Goal: Find specific page/section: Find specific page/section

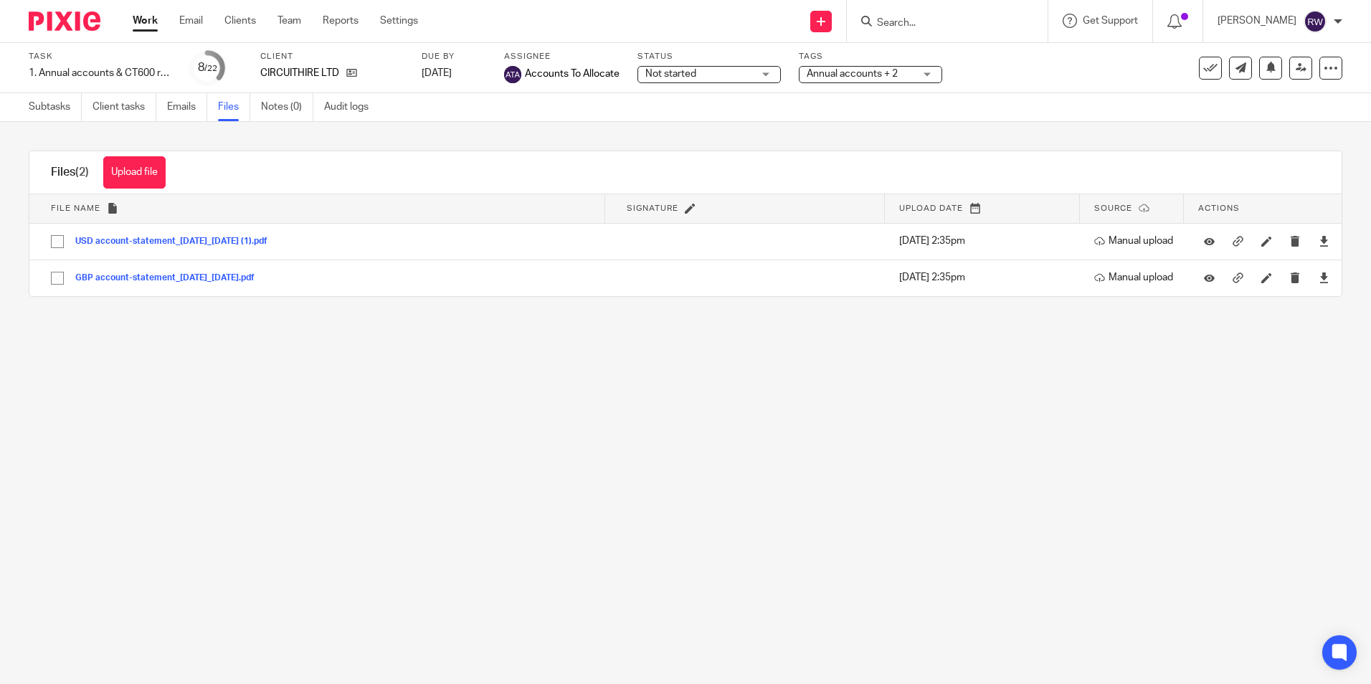
click at [982, 14] on form at bounding box center [952, 21] width 153 height 18
click at [986, 33] on div at bounding box center [947, 21] width 201 height 42
click at [973, 24] on input "Search" at bounding box center [940, 23] width 129 height 13
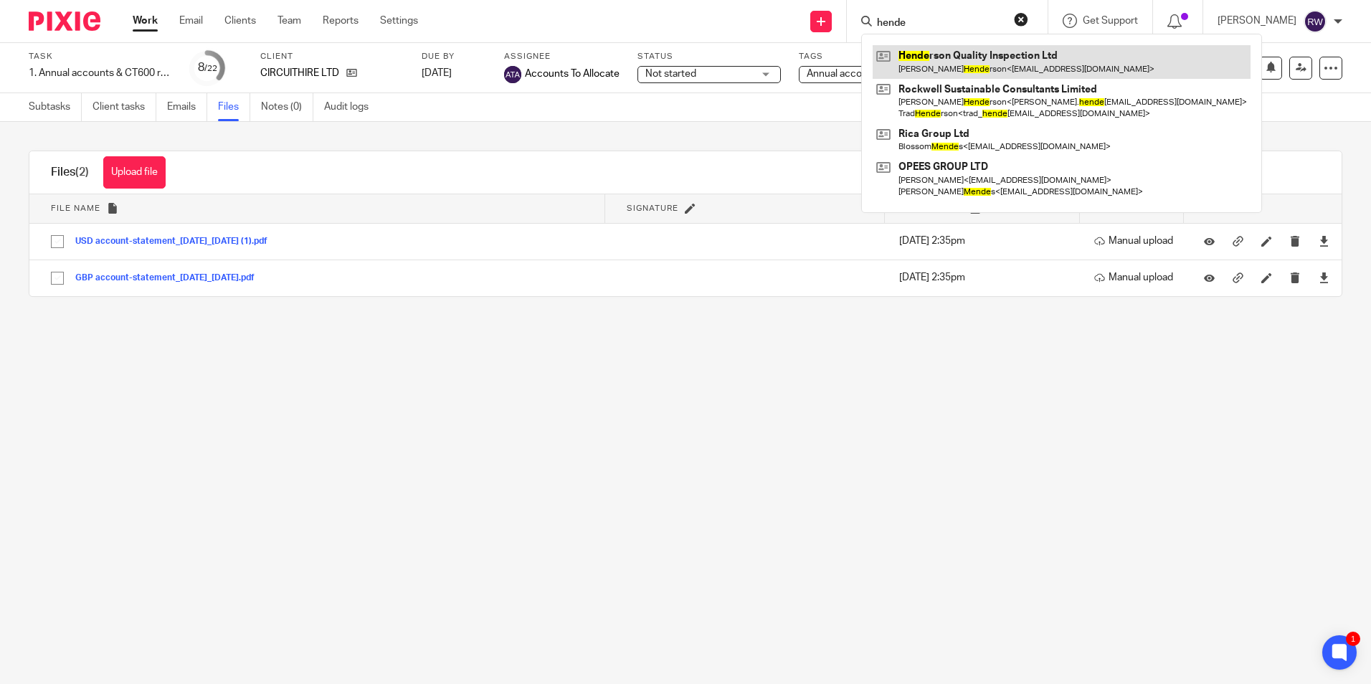
type input "hende"
click at [965, 60] on link at bounding box center [1062, 61] width 378 height 33
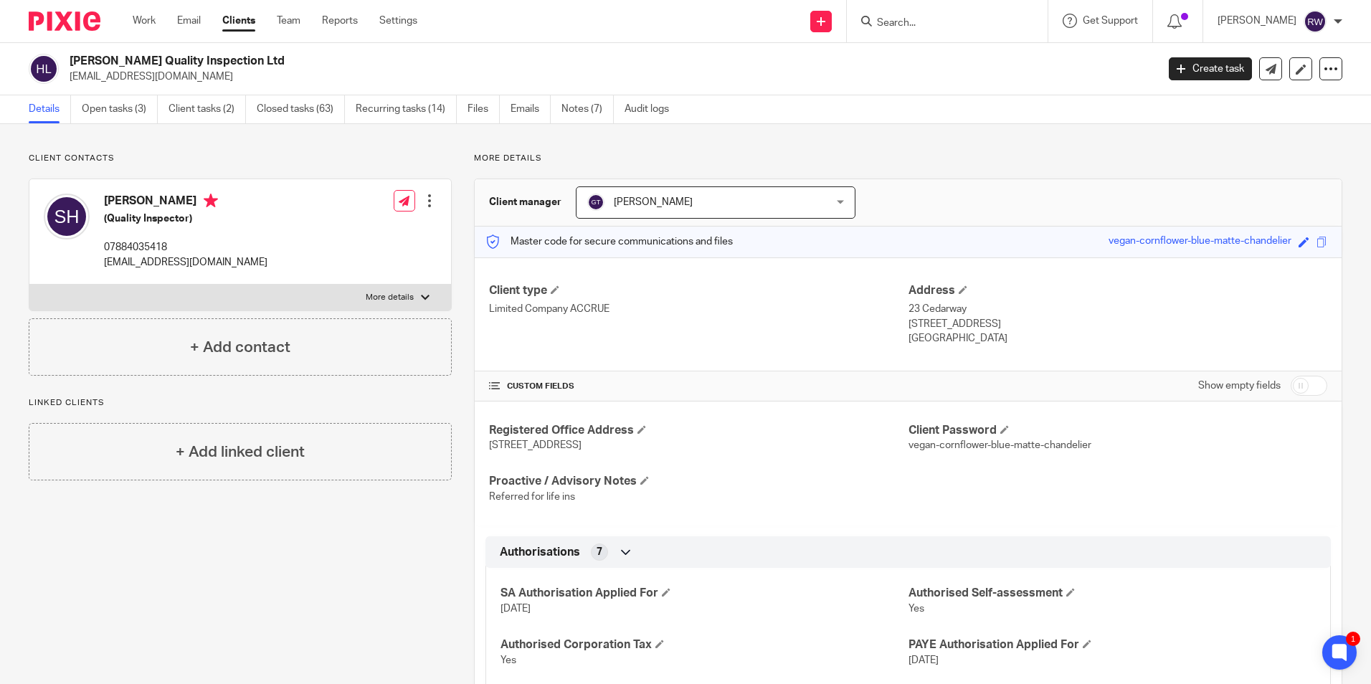
click at [902, 18] on input "Search" at bounding box center [940, 23] width 129 height 13
type input "fusion"
click at [914, 62] on link at bounding box center [994, 61] width 242 height 33
